Goal: Task Accomplishment & Management: Manage account settings

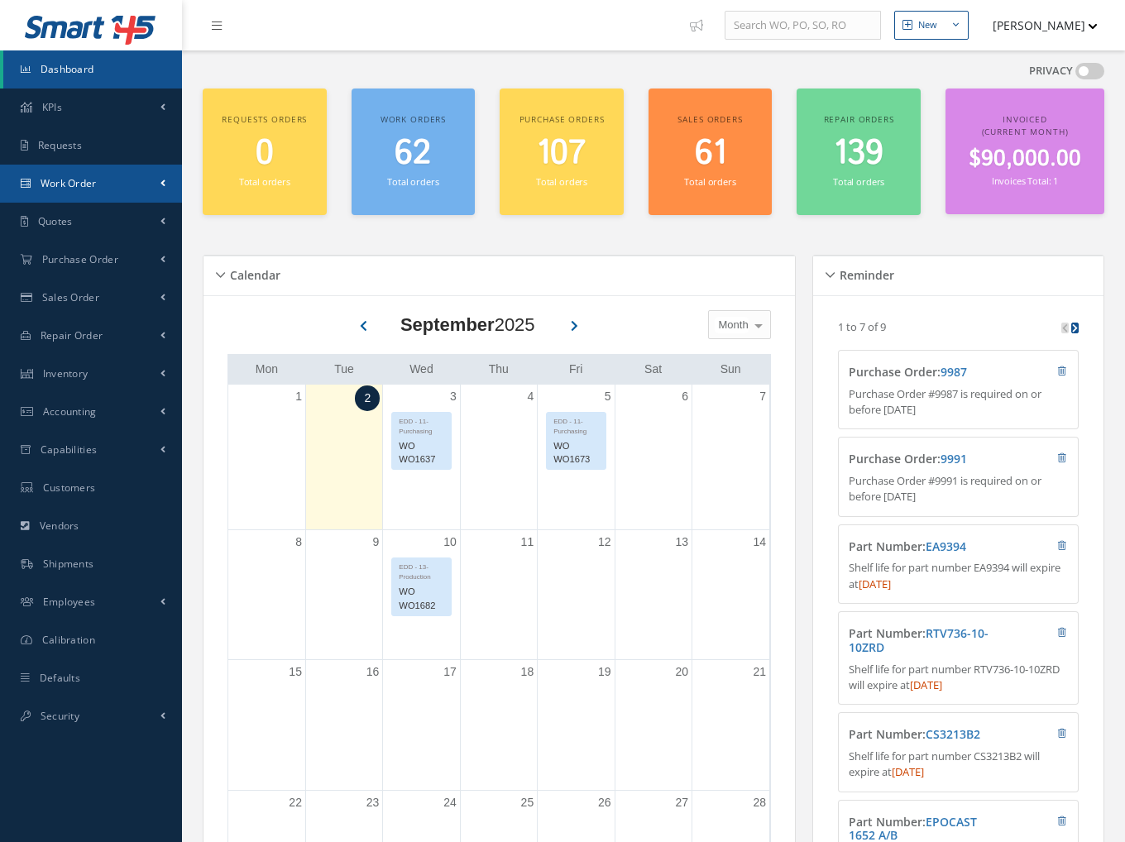
click at [68, 181] on span "Work Order" at bounding box center [69, 183] width 56 height 14
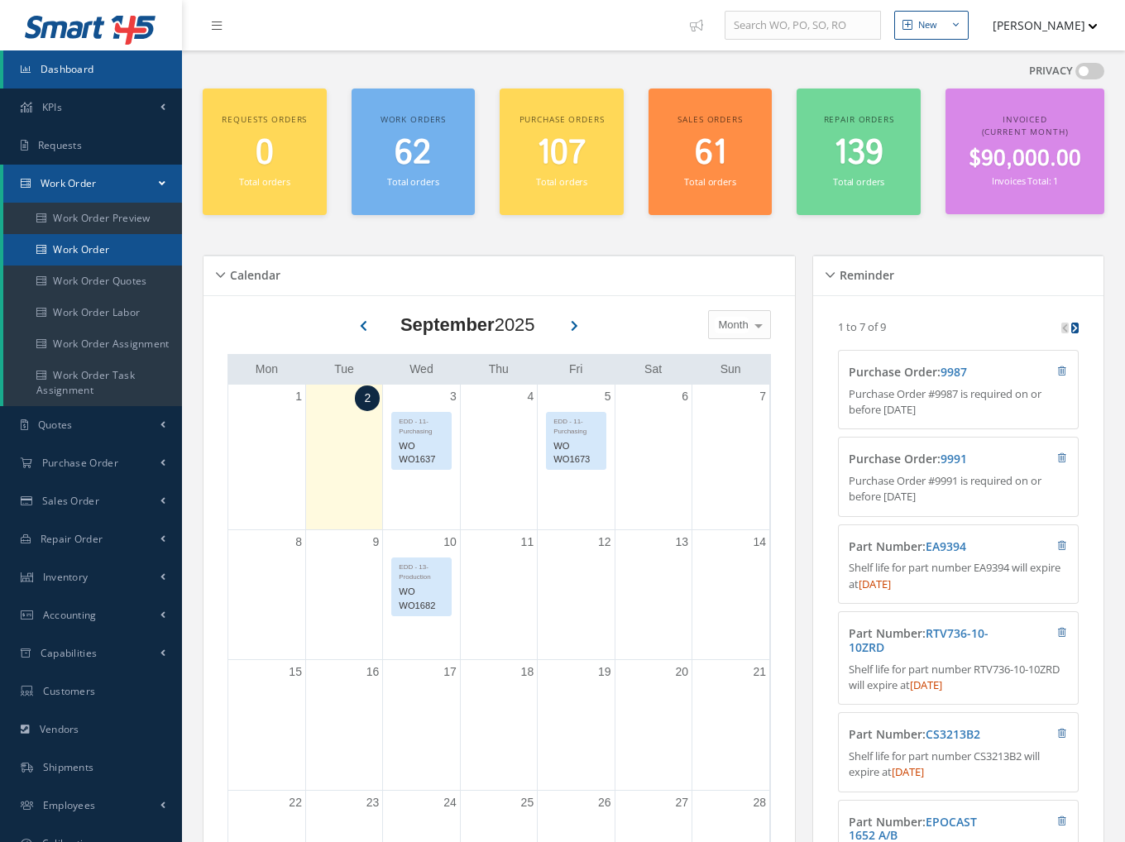
click at [84, 249] on link "Work Order" at bounding box center [92, 249] width 179 height 31
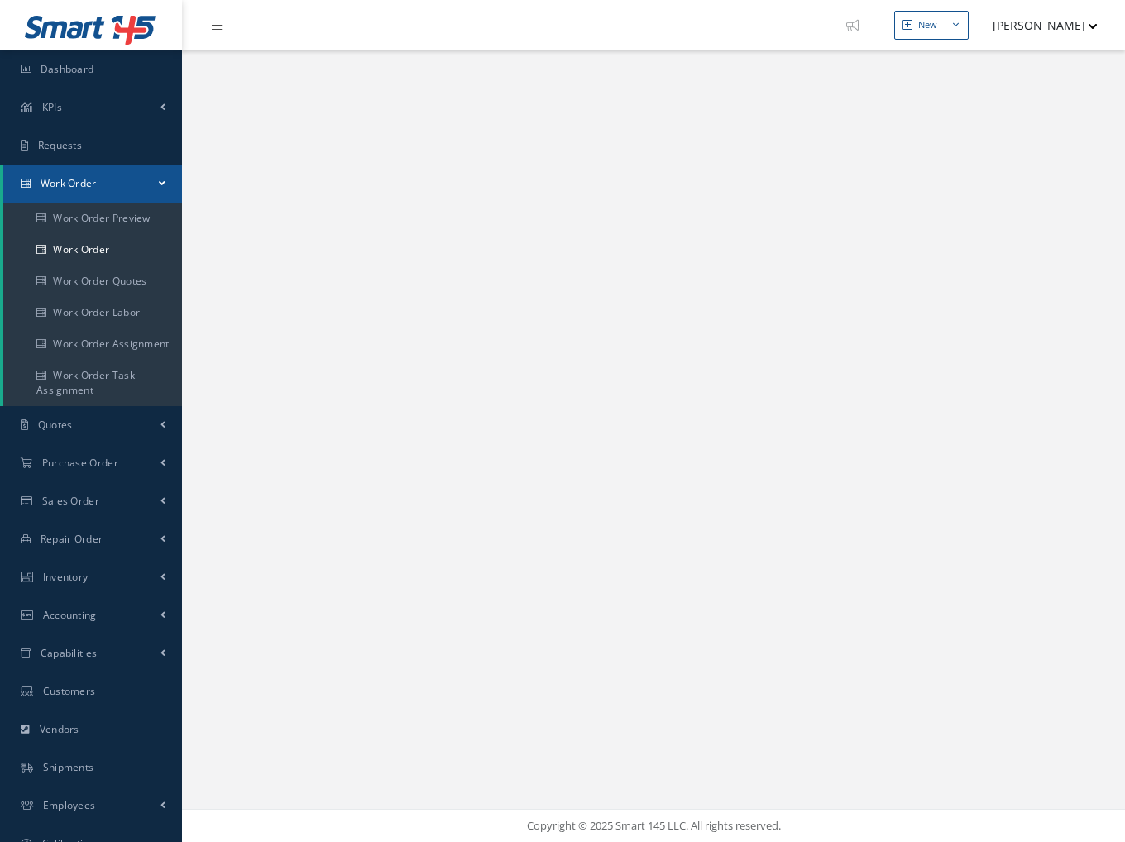
select select "25"
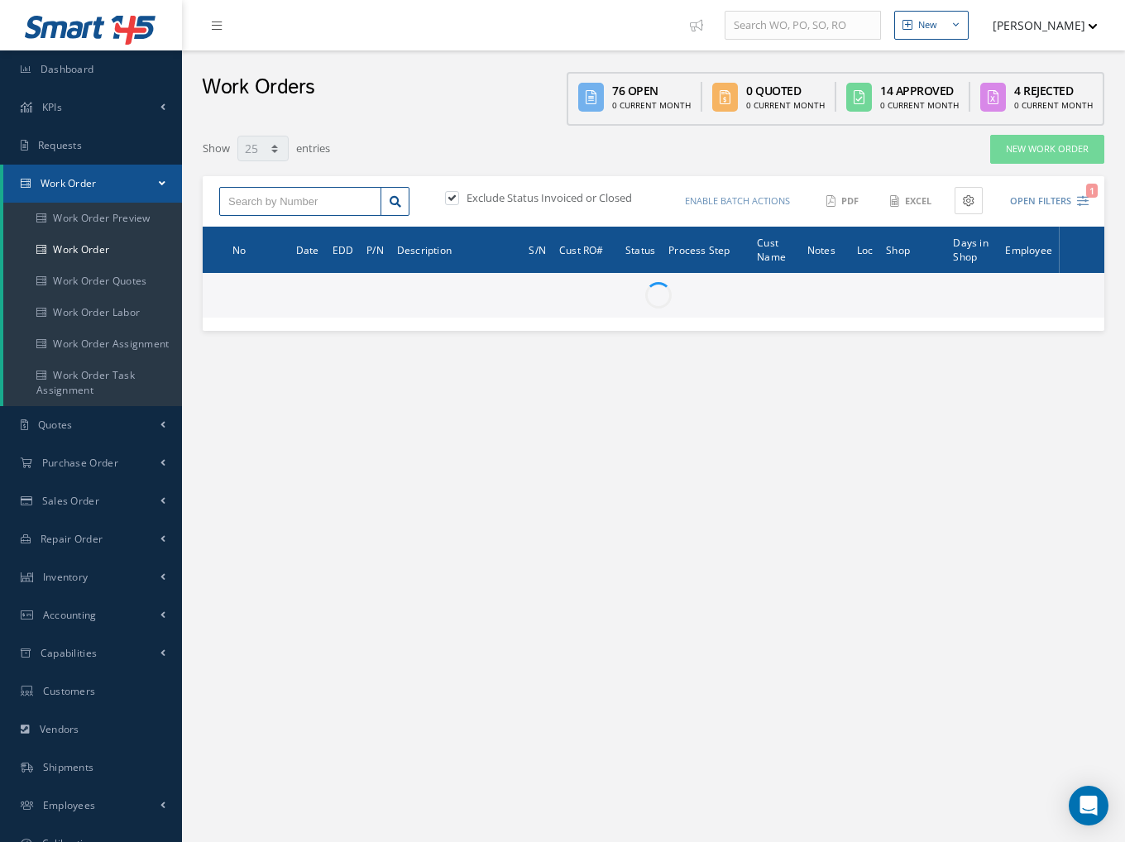
click at [290, 194] on input "text" at bounding box center [300, 202] width 162 height 30
type input "I1630"
click at [458, 197] on label at bounding box center [460, 197] width 4 height 15
click at [449, 197] on input "checkbox" at bounding box center [450, 199] width 11 height 11
checkbox input "false"
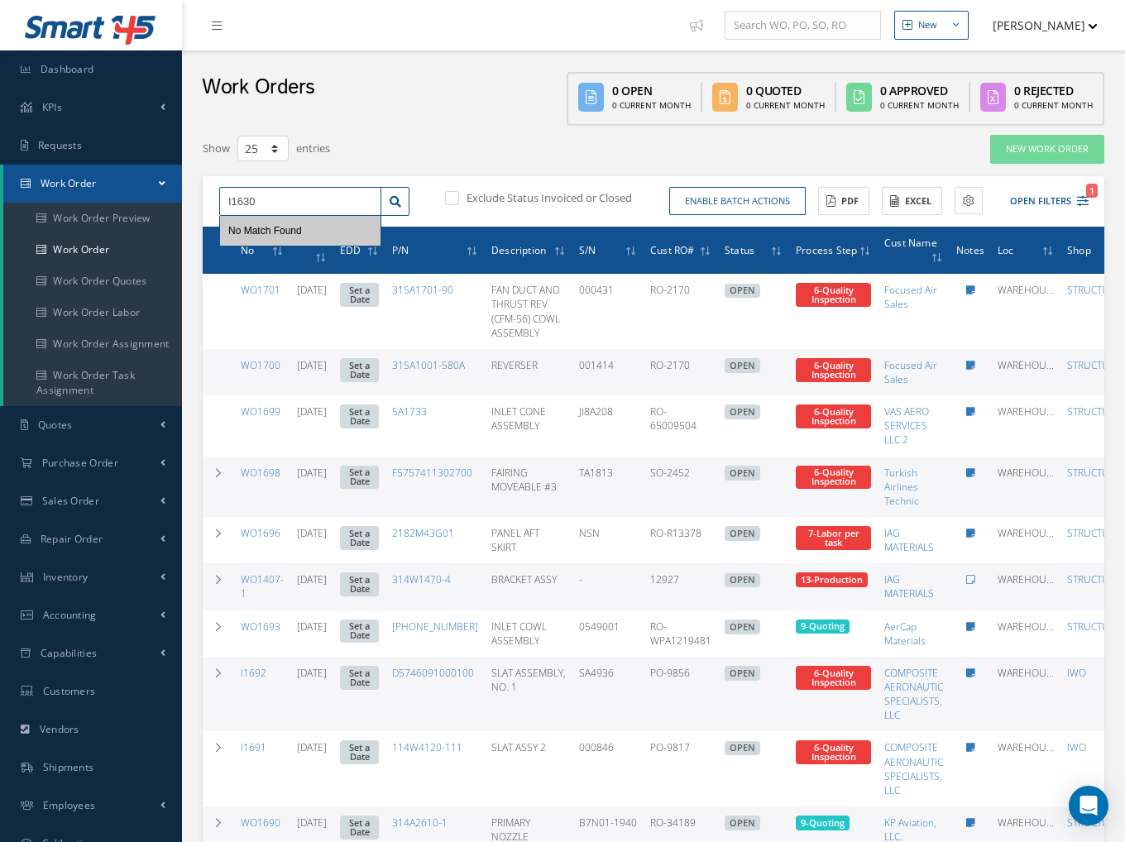
click at [280, 201] on input "I1630" at bounding box center [300, 202] width 162 height 30
click at [238, 228] on span "I1630" at bounding box center [240, 231] width 25 height 12
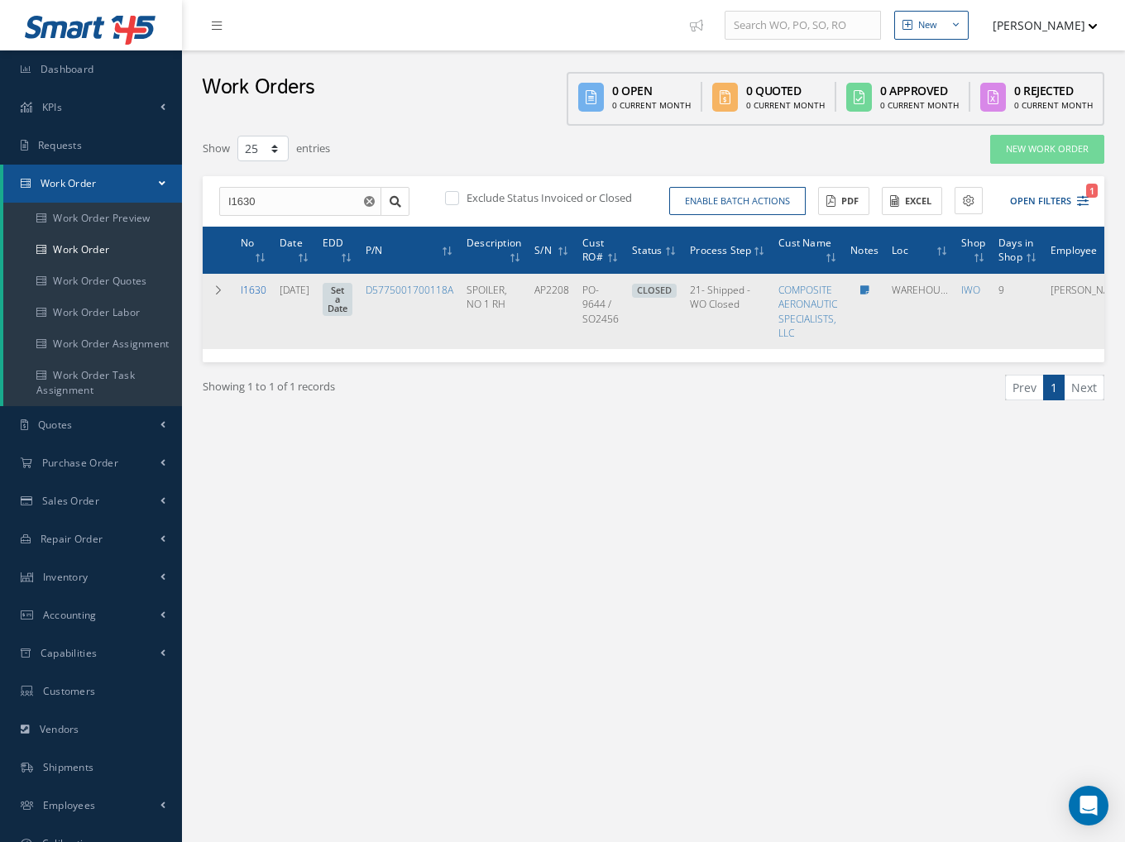
drag, startPoint x: 247, startPoint y: 285, endPoint x: 257, endPoint y: 288, distance: 10.2
click at [248, 285] on link "I1630" at bounding box center [254, 290] width 26 height 14
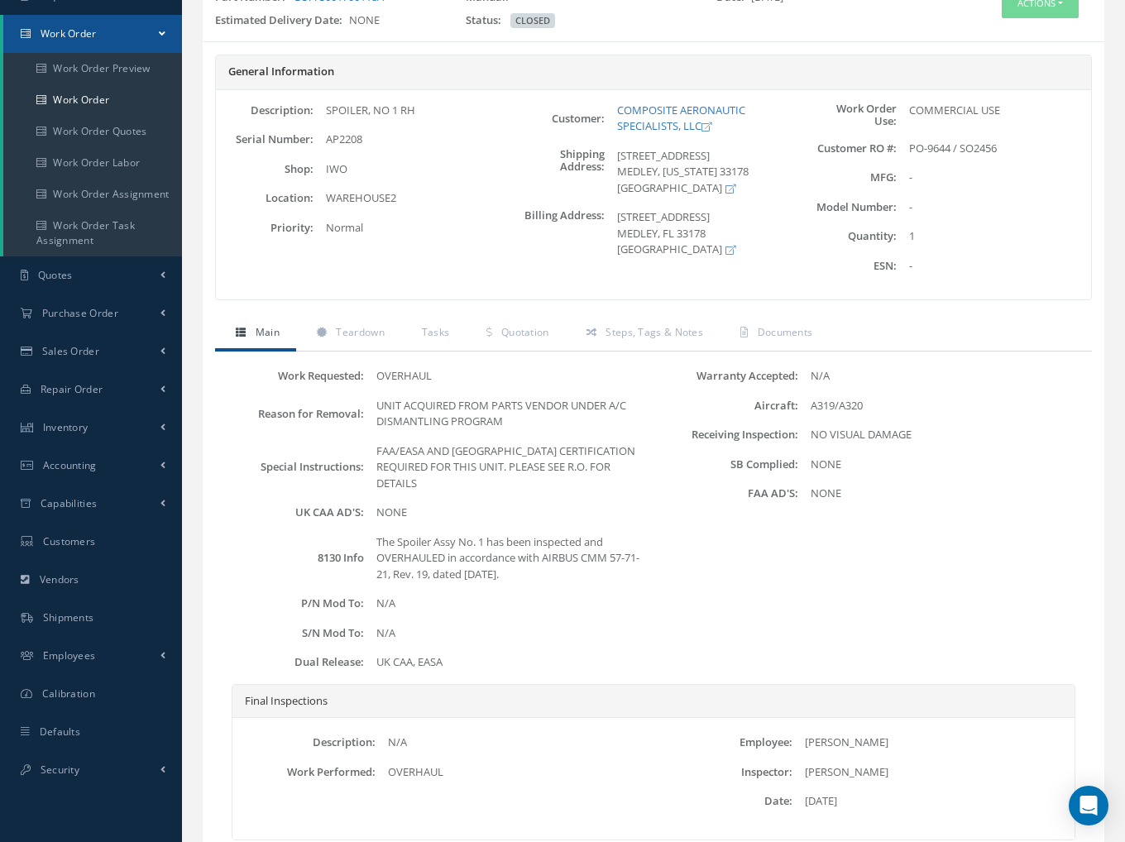
scroll to position [165, 0]
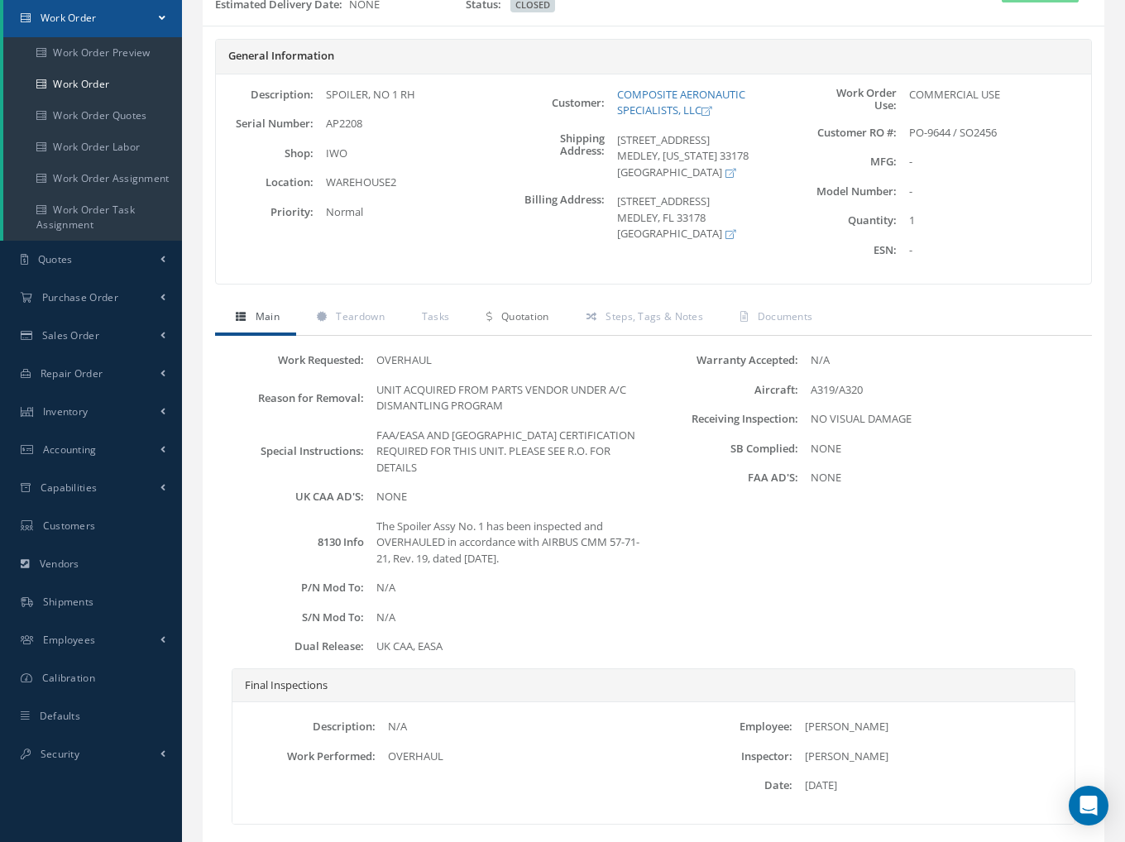
click at [522, 332] on link "Quotation" at bounding box center [515, 318] width 99 height 35
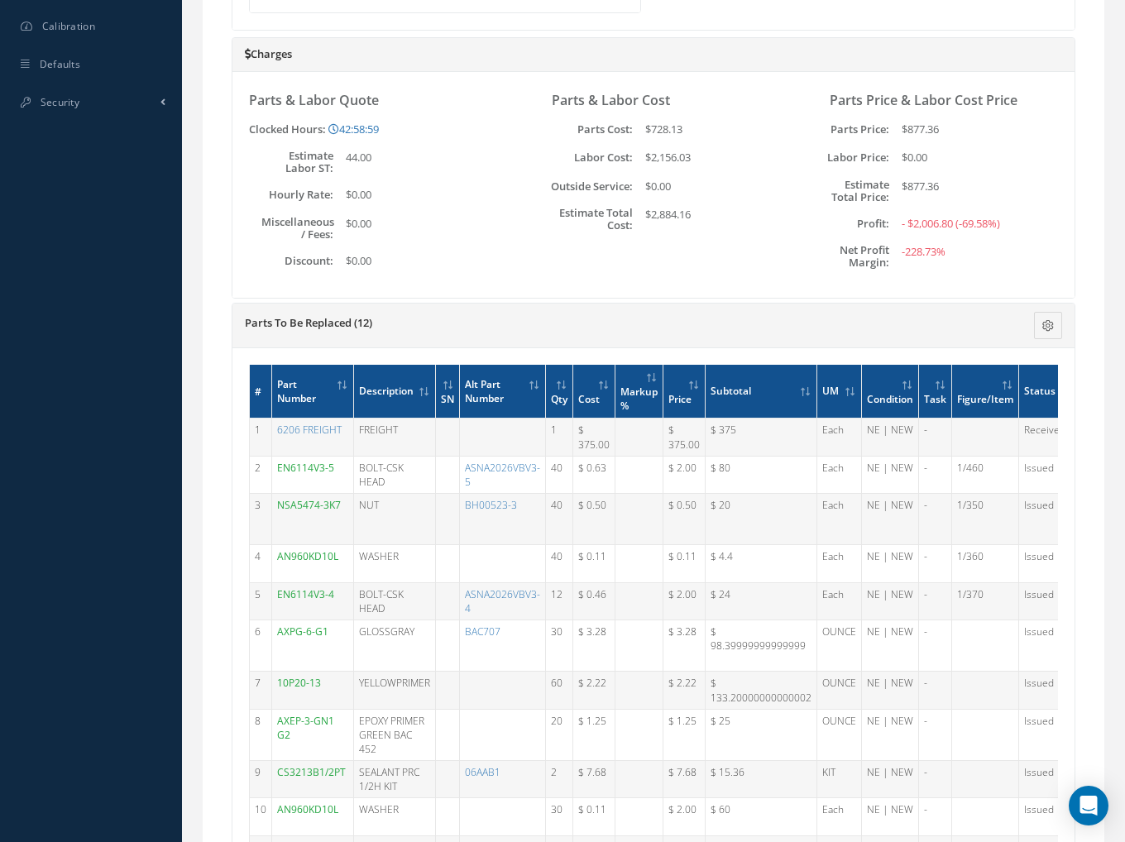
scroll to position [794, 0]
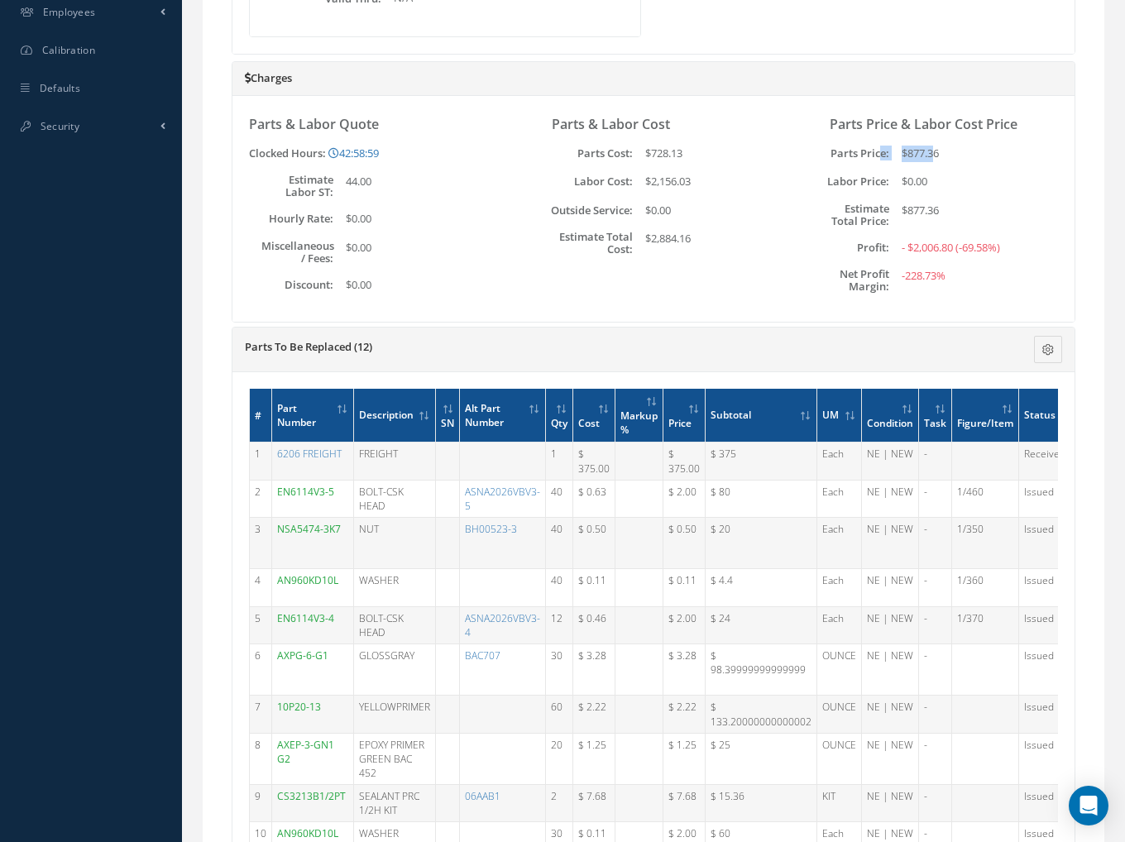
drag, startPoint x: 937, startPoint y: 151, endPoint x: 943, endPoint y: 159, distance: 10.6
click at [881, 146] on div "Parts Price: $877.36" at bounding box center [931, 154] width 253 height 17
drag, startPoint x: 962, startPoint y: 160, endPoint x: 892, endPoint y: 151, distance: 70.9
click at [960, 160] on div "Parts Price & Labor Cost Price Parts Price: $877.36 Labor Price: $0.00 Estimate…" at bounding box center [931, 205] width 253 height 176
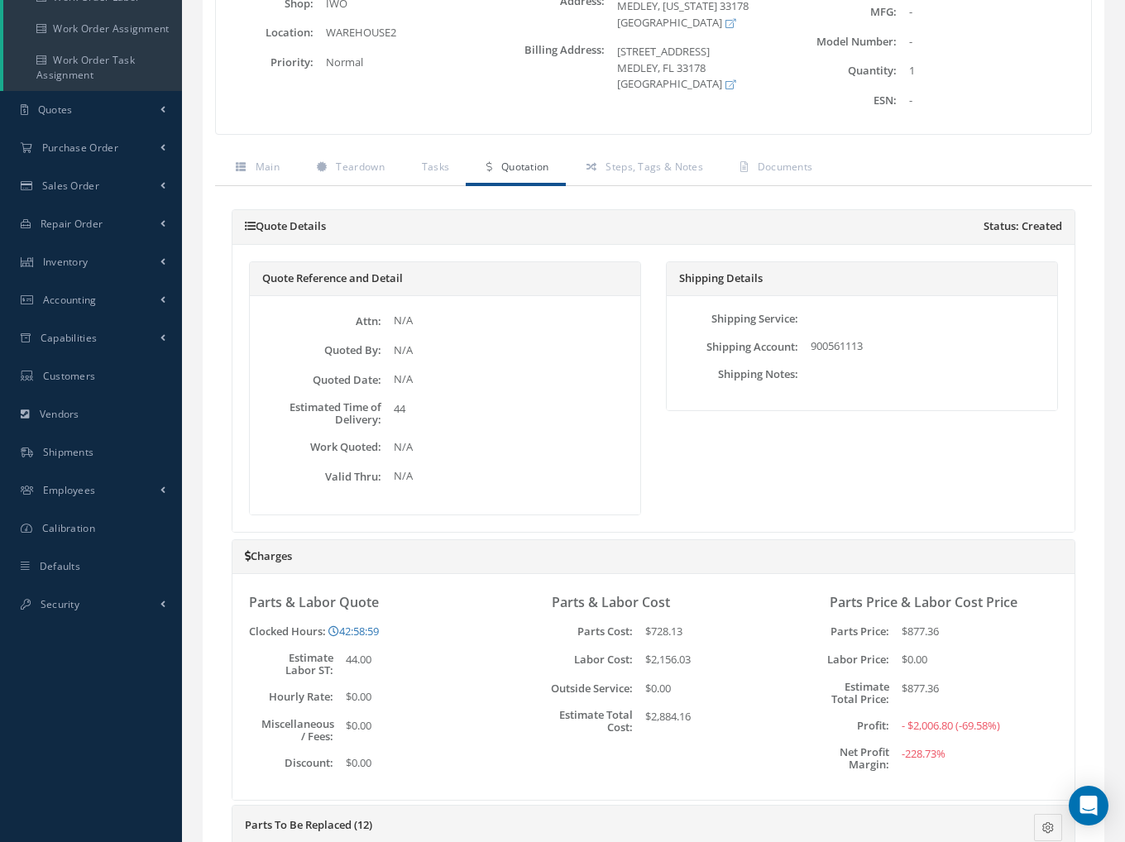
scroll to position [49, 0]
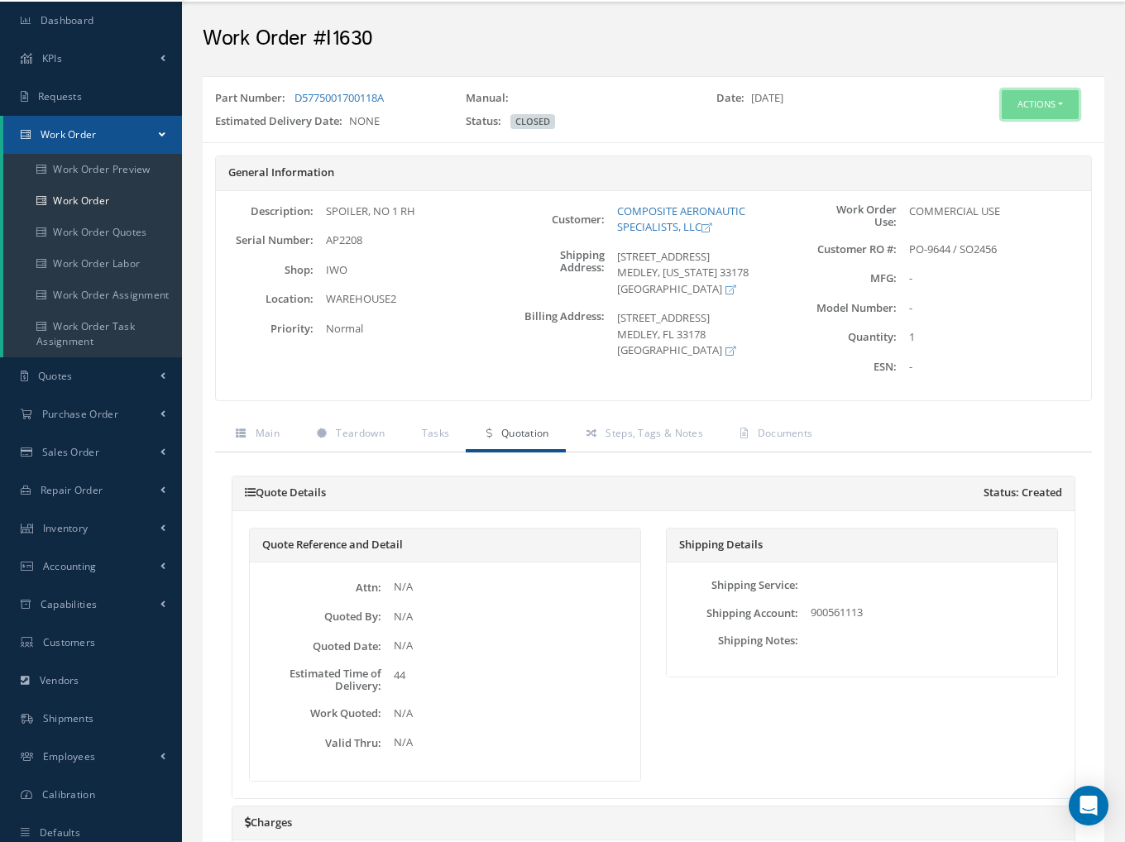
click at [1023, 113] on button "Actions" at bounding box center [1040, 104] width 77 height 29
click at [972, 137] on icon at bounding box center [970, 135] width 12 height 9
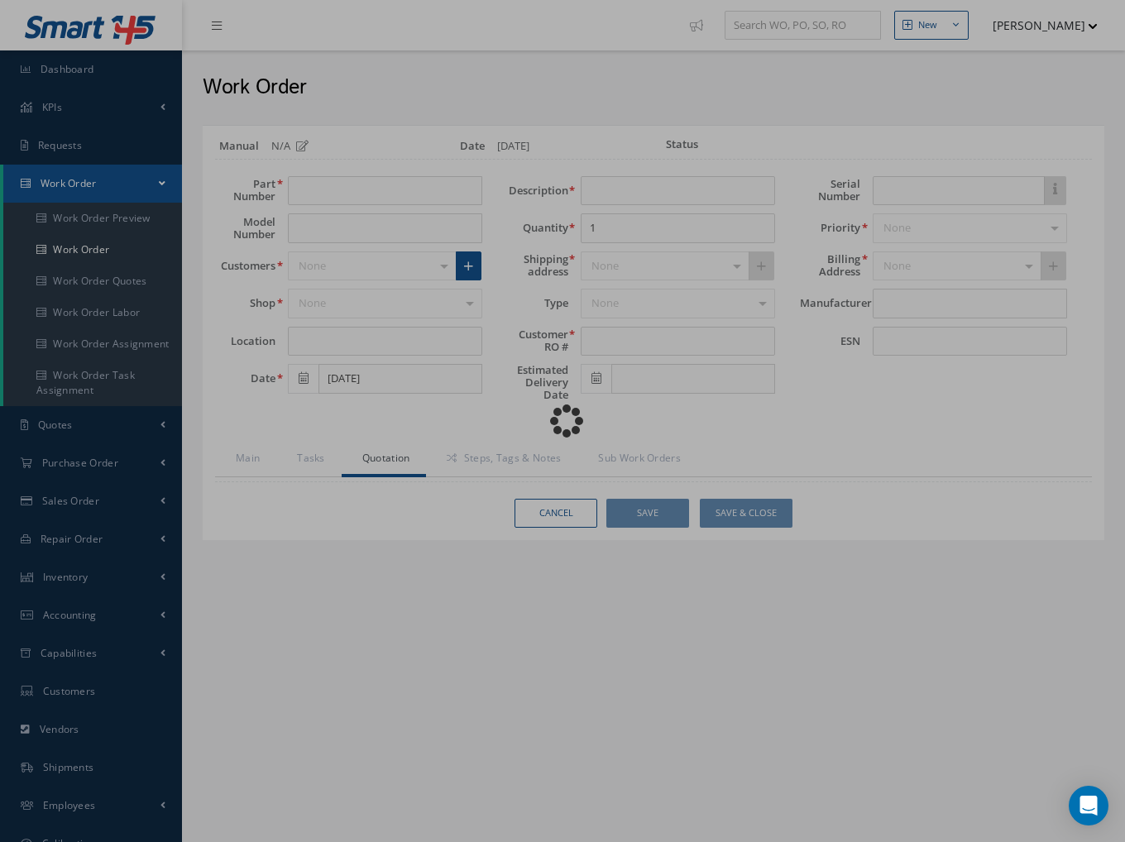
type input "D5775001700118A"
type input "WAREHOUSE2"
type input "[DATE]"
type input "SPOILER, NO 1 RH"
type input "PO-9644 / SO2456"
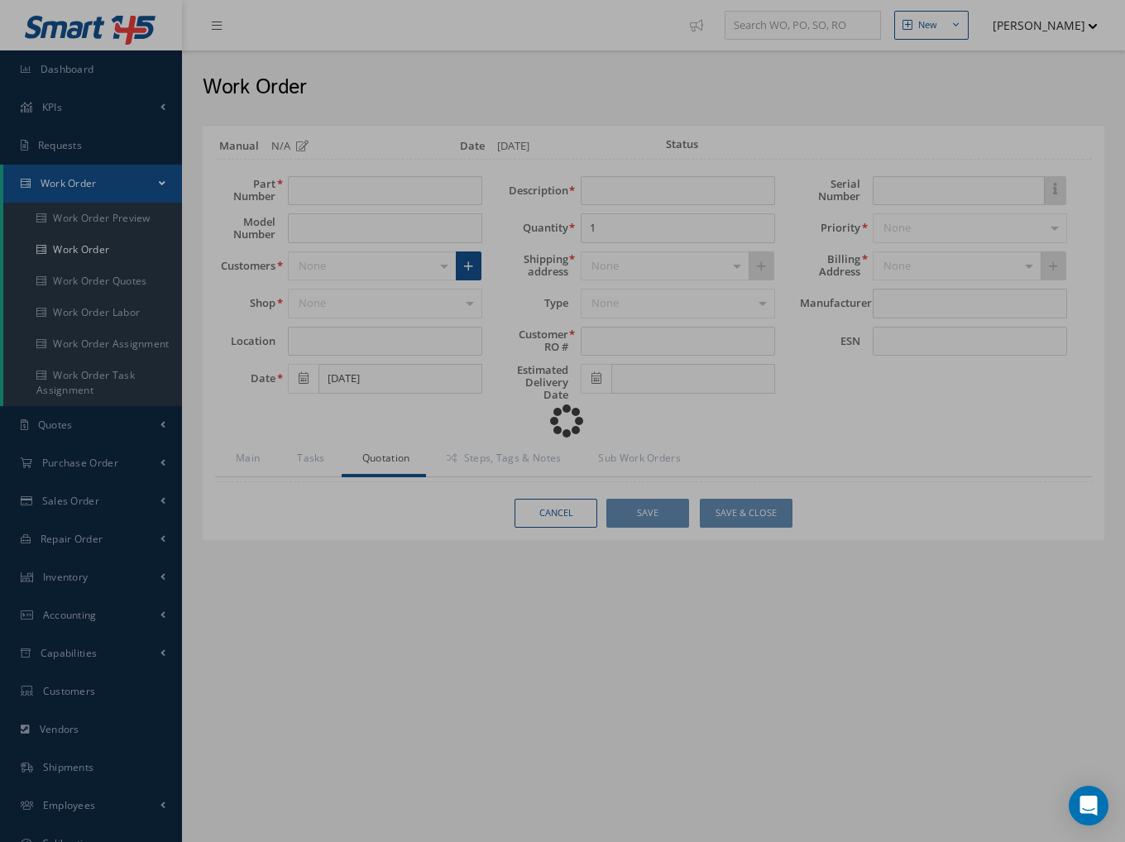
type input "AP2208"
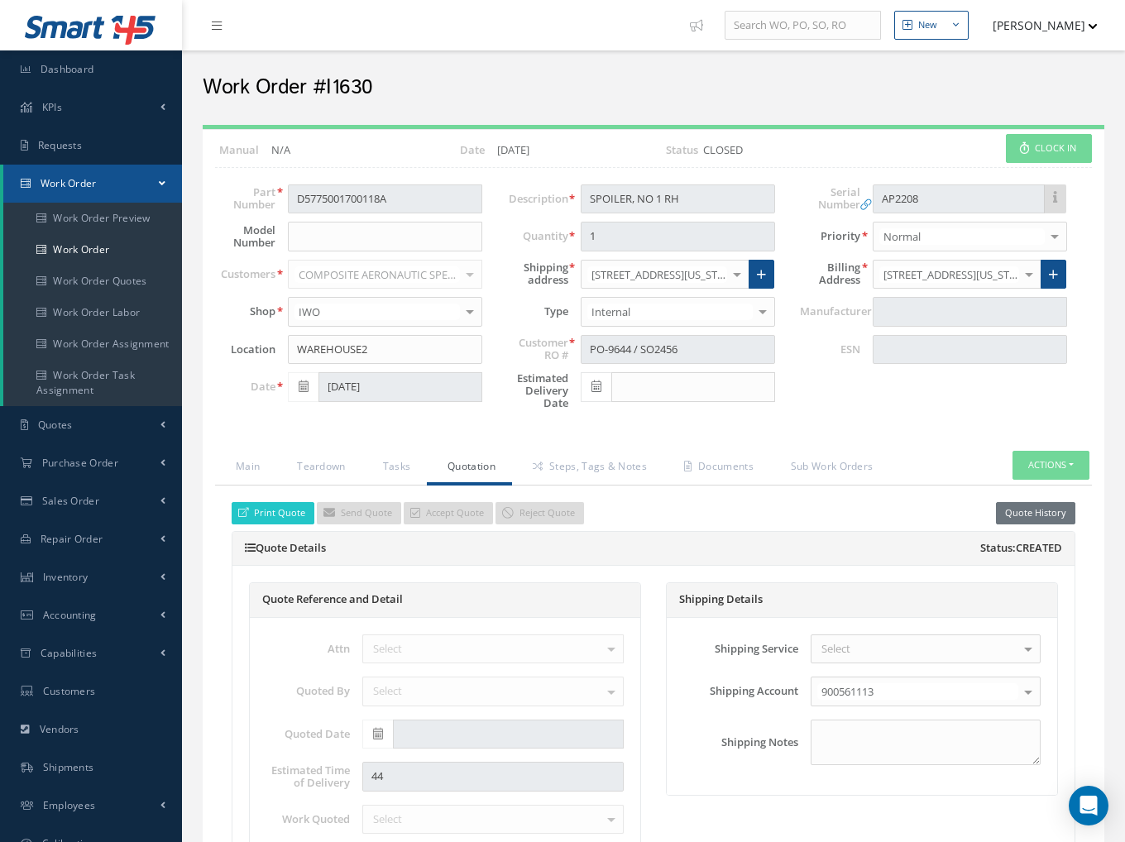
click at [592, 456] on link "Steps, Tags & Notes" at bounding box center [587, 468] width 151 height 35
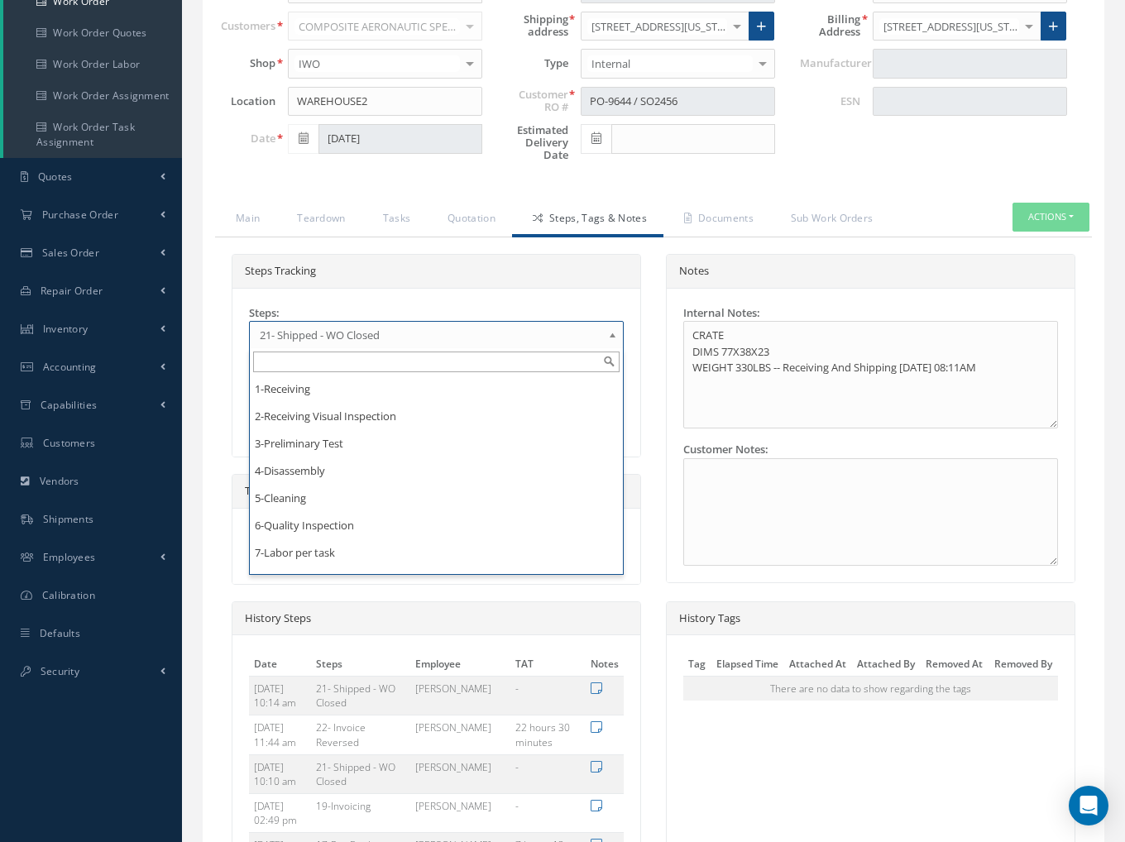
scroll to position [374, 0]
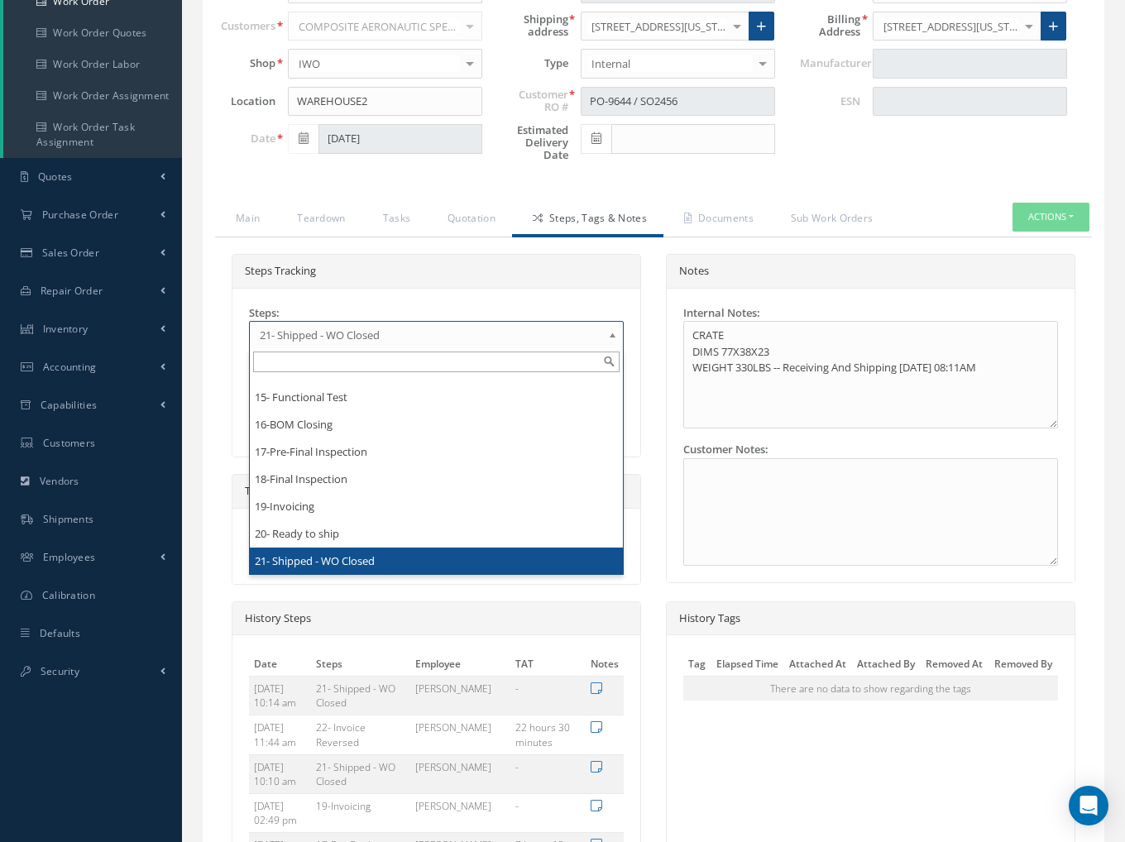
click at [424, 334] on span "21- Shipped - WO Closed" at bounding box center [431, 335] width 343 height 20
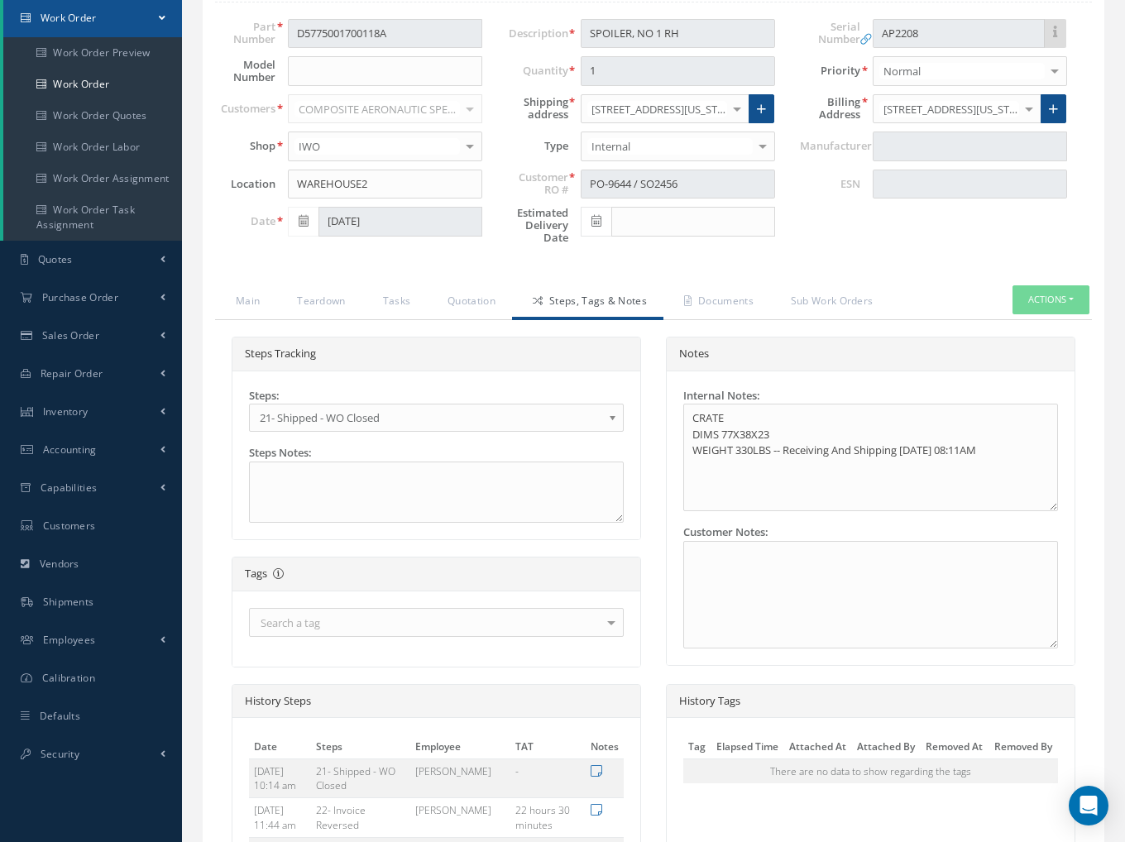
scroll to position [0, 0]
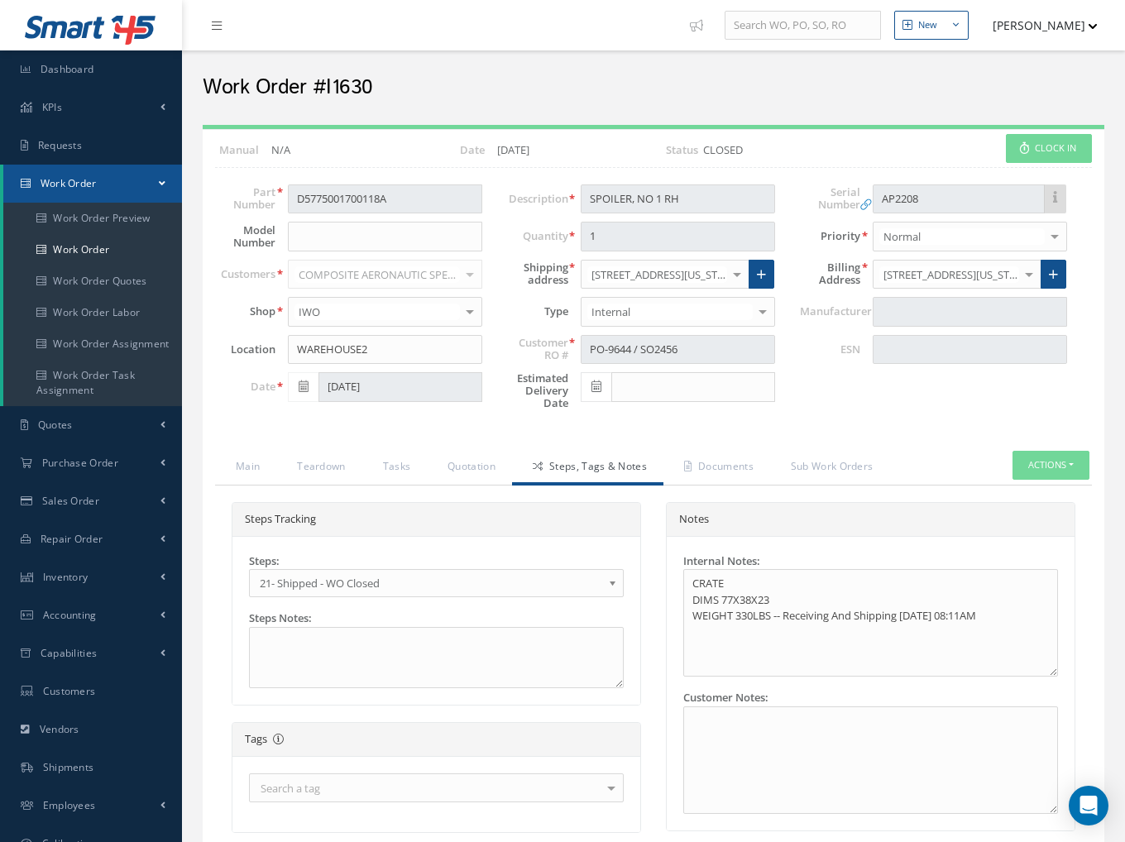
click at [866, 411] on div "Serial Number Inventory Link Details Serial Number: AP2208 PO Reference: PO 964…" at bounding box center [934, 302] width 292 height 234
click at [479, 460] on link "Quotation" at bounding box center [469, 468] width 85 height 35
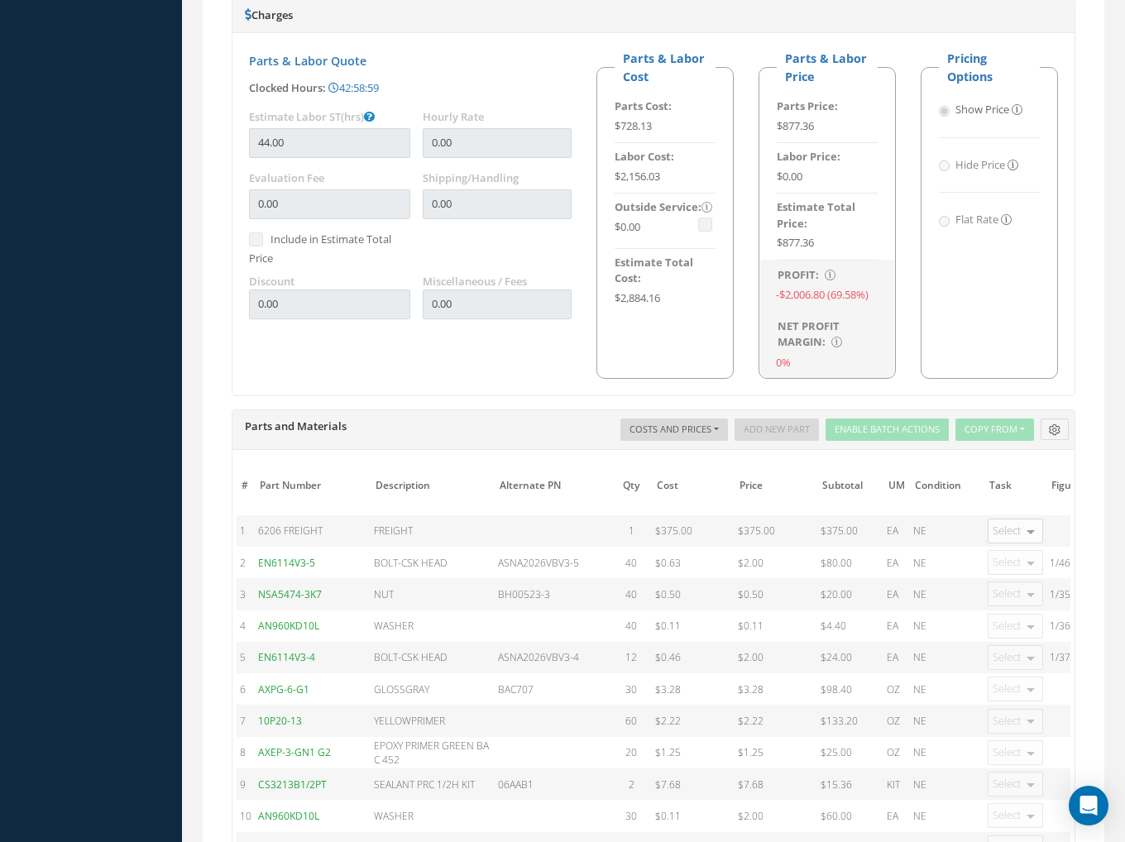
scroll to position [827, 0]
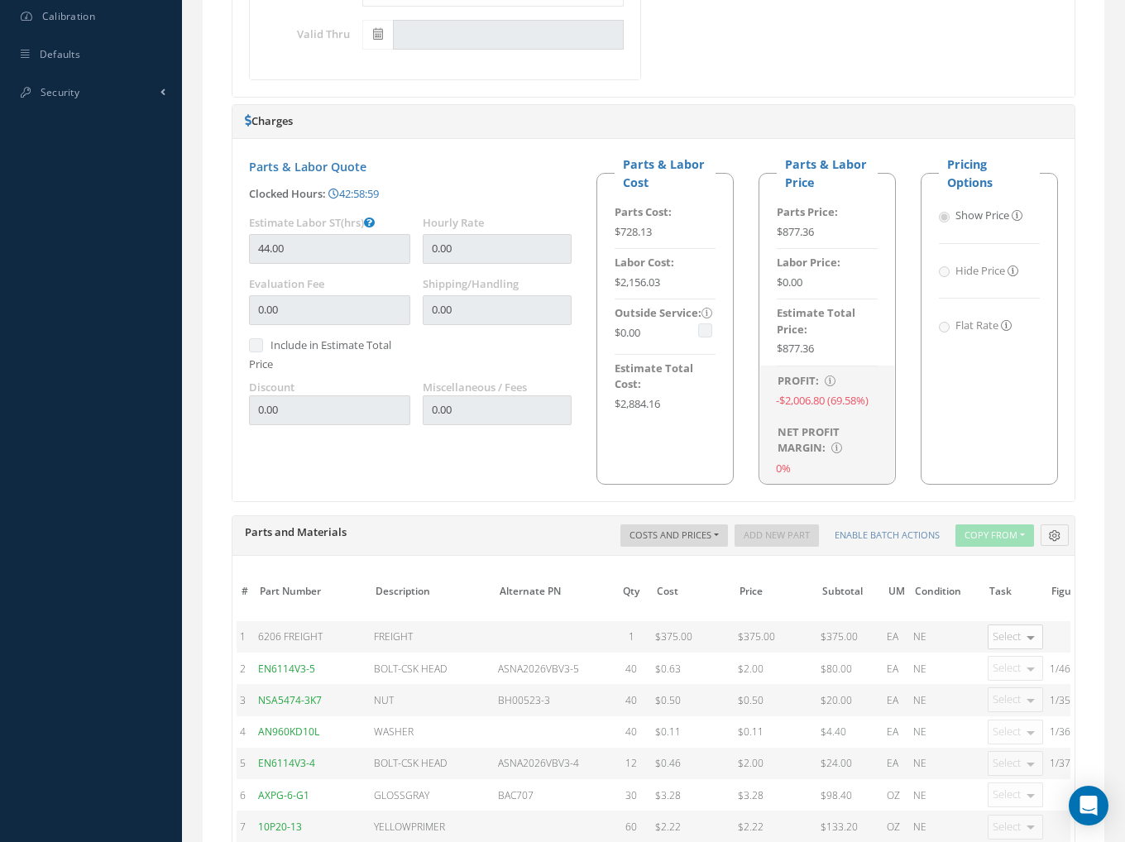
drag, startPoint x: 815, startPoint y: 232, endPoint x: 824, endPoint y: 233, distance: 9.1
click at [815, 233] on div "$877.36" at bounding box center [827, 232] width 101 height 17
click at [794, 227] on div "$877.36" at bounding box center [827, 232] width 101 height 17
drag, startPoint x: 827, startPoint y: 231, endPoint x: 776, endPoint y: 236, distance: 51.5
click at [777, 236] on li "Parts Price: $877.36" at bounding box center [827, 226] width 101 height 45
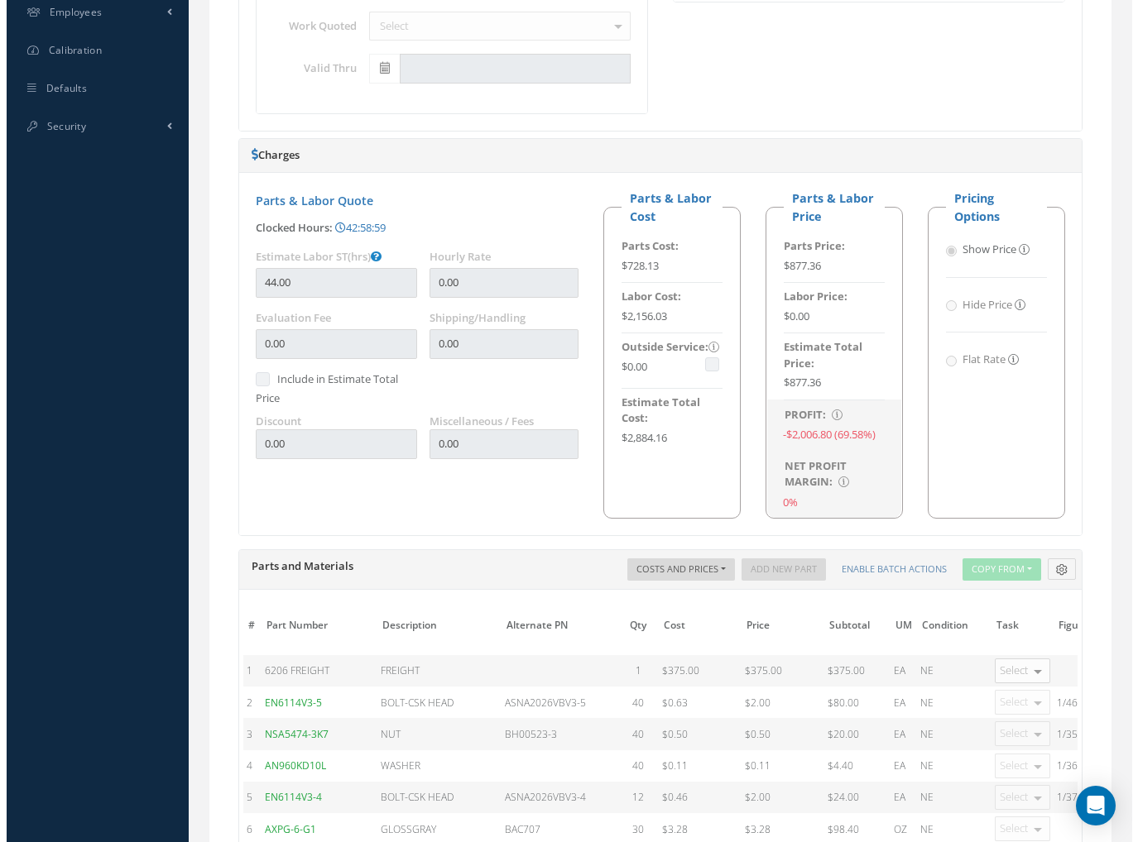
scroll to position [745, 0]
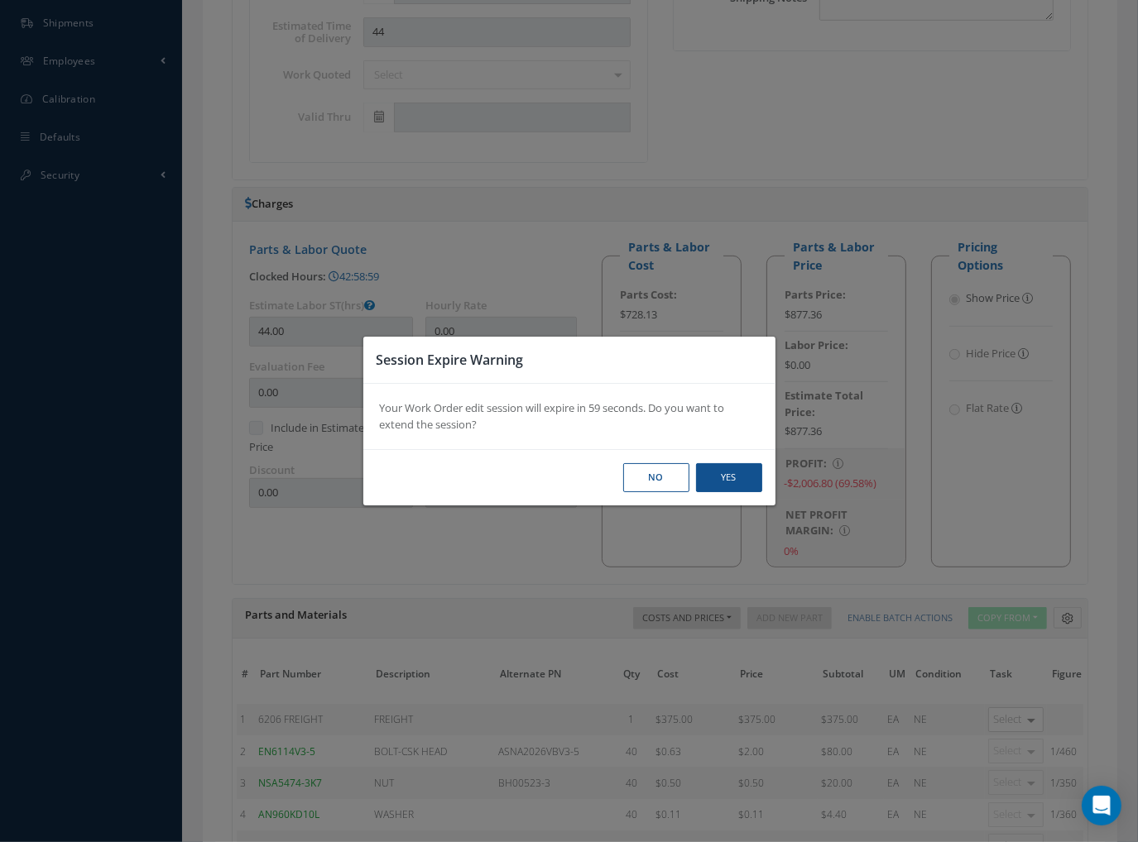
click at [645, 466] on button "No" at bounding box center [656, 477] width 66 height 29
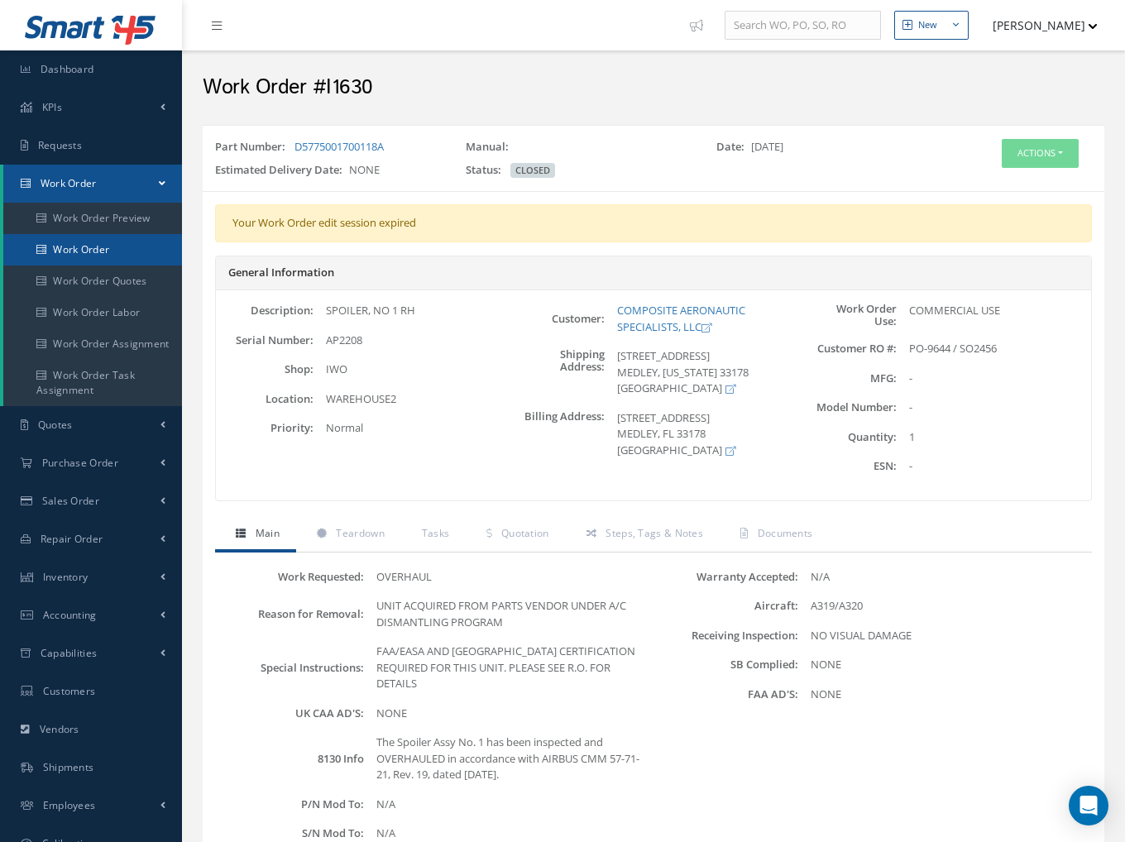
click at [79, 252] on link "Work Order" at bounding box center [92, 249] width 179 height 31
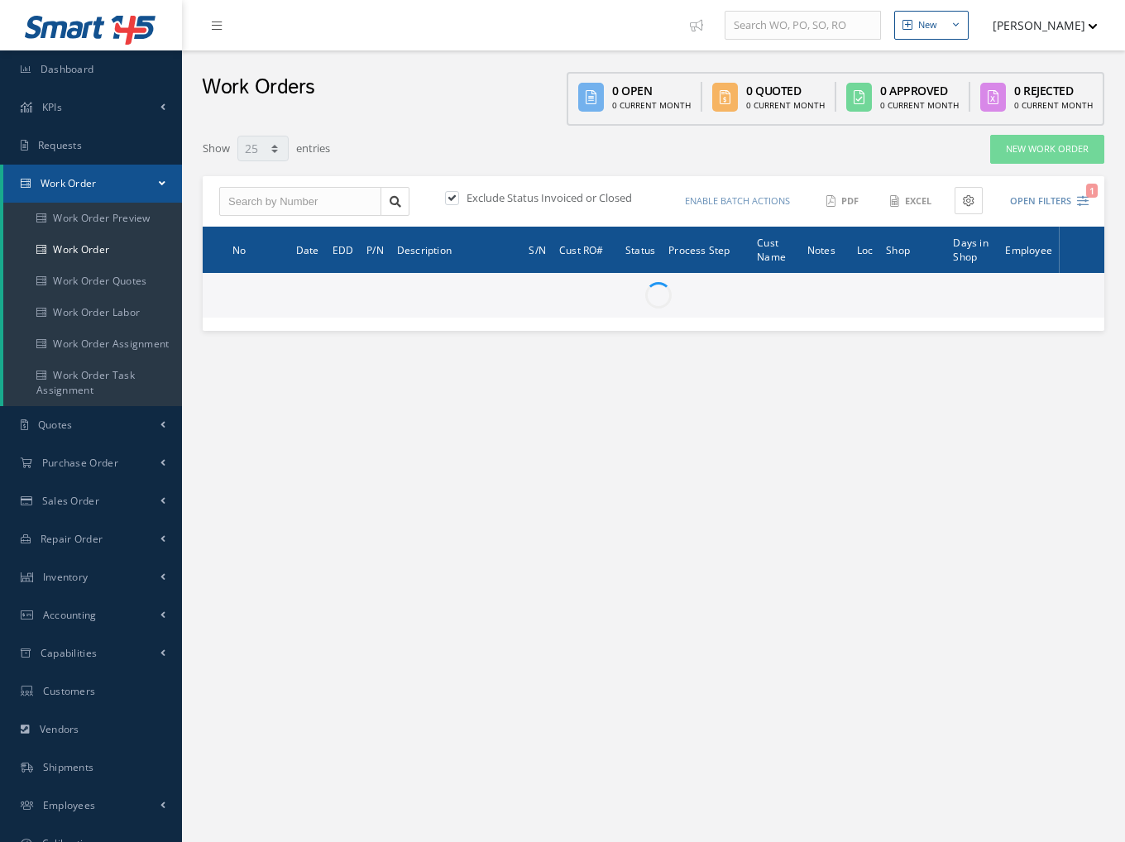
select select "25"
